Goal: Find specific page/section

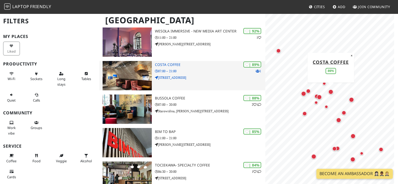
scroll to position [26, 0]
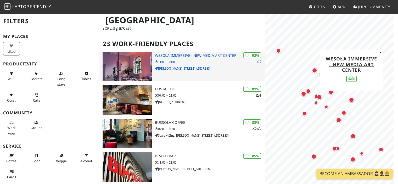
click at [163, 52] on div "| 92% 1 Wesoła Immersive - New Media Art Center 11:00 – 21:00 [PERSON_NAME][STR…" at bounding box center [210, 66] width 111 height 29
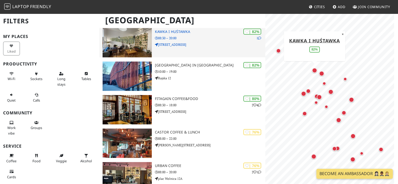
scroll to position [288, 0]
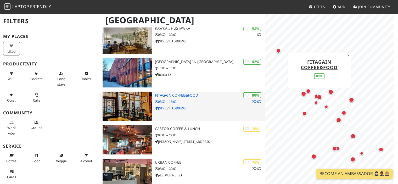
click at [176, 93] on h3 "Fitagain Coffee&Food" at bounding box center [210, 95] width 111 height 4
